Goal: Task Accomplishment & Management: Complete application form

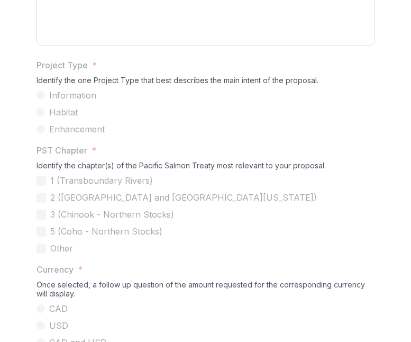
scroll to position [672, 0]
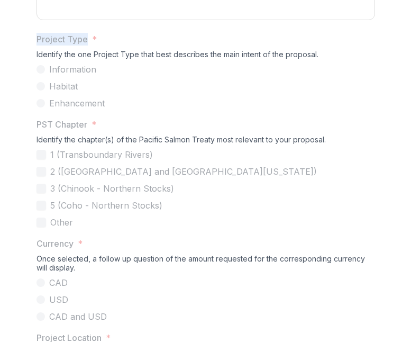
drag, startPoint x: 35, startPoint y: 120, endPoint x: 85, endPoint y: 122, distance: 49.8
click at [85, 46] on p "Project Type" at bounding box center [62, 39] width 51 height 13
copy p "Project Type"
click at [80, 46] on p "Project Type" at bounding box center [62, 39] width 51 height 13
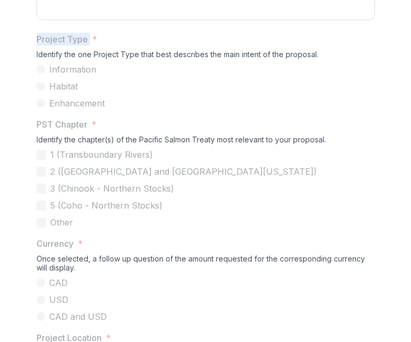
drag, startPoint x: 35, startPoint y: 121, endPoint x: 88, endPoint y: 121, distance: 53.0
click at [88, 46] on span "Project Type *" at bounding box center [203, 39] width 333 height 13
copy p "Project Type"
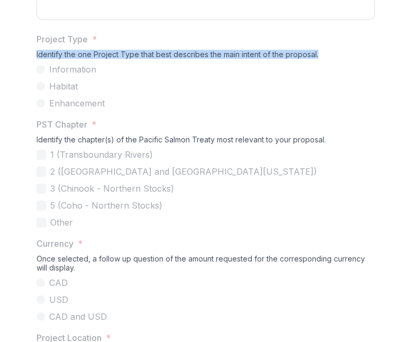
drag, startPoint x: 34, startPoint y: 136, endPoint x: 316, endPoint y: 134, distance: 281.7
click at [316, 63] on div "Identify the one Project Type that best describes the main intent of the propos…" at bounding box center [206, 56] width 339 height 13
copy div "Identify the one Project Type that best describes the main intent of the propos…"
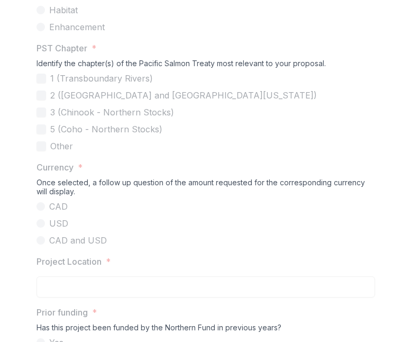
scroll to position [747, 0]
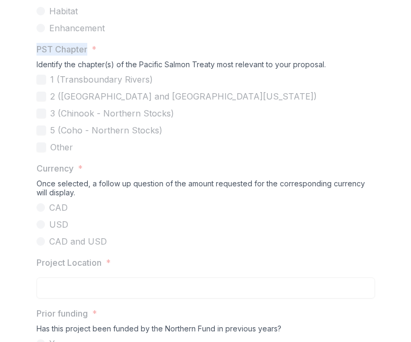
drag, startPoint x: 35, startPoint y: 131, endPoint x: 91, endPoint y: 131, distance: 56.1
click at [85, 56] on p "PST Chapter" at bounding box center [62, 49] width 51 height 13
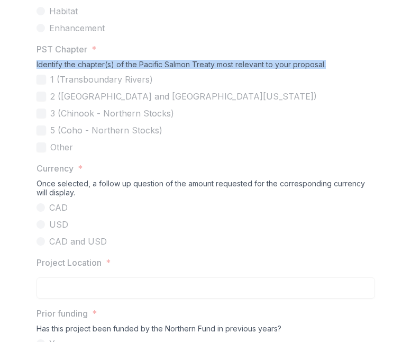
drag, startPoint x: 34, startPoint y: 145, endPoint x: 326, endPoint y: 143, distance: 291.2
click at [326, 73] on div "Identify the chapter(s) of the Pacific Salmon Treaty most relevant to your prop…" at bounding box center [206, 66] width 339 height 13
copy div "Identify the chapter(s) of the Pacific Salmon Treaty most relevant to your prop…"
click at [91, 73] on div "Identify the chapter(s) of the Pacific Salmon Treaty most relevant to your prop…" at bounding box center [206, 66] width 339 height 13
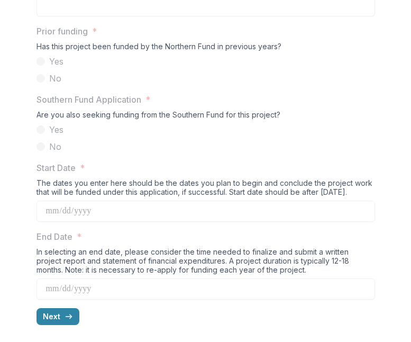
scroll to position [1109, 0]
click at [46, 319] on button "Next" at bounding box center [58, 316] width 43 height 17
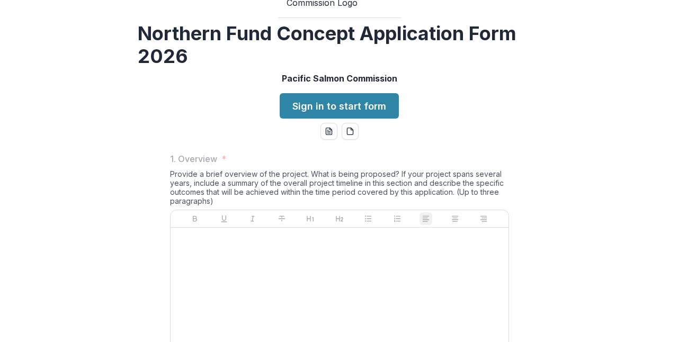
scroll to position [0, 0]
